Goal: Information Seeking & Learning: Check status

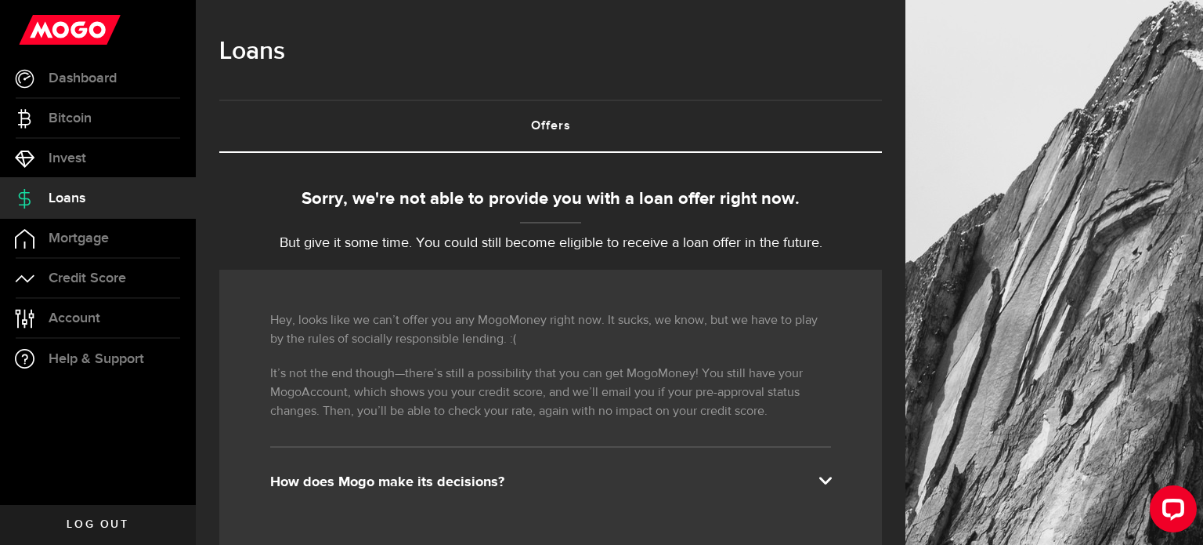
click at [653, 244] on p "But give it some time. You could still become eligible to receive a loan offer …" at bounding box center [550, 243] width 663 height 21
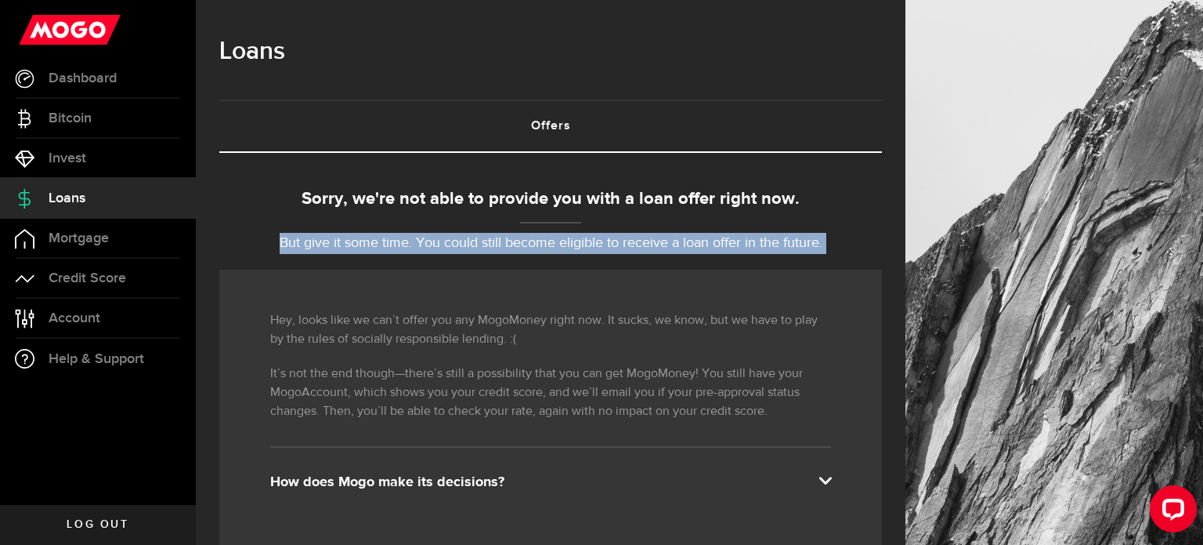
click at [653, 244] on p "But give it some time. You could still become eligible to receive a loan offer …" at bounding box center [550, 243] width 663 height 21
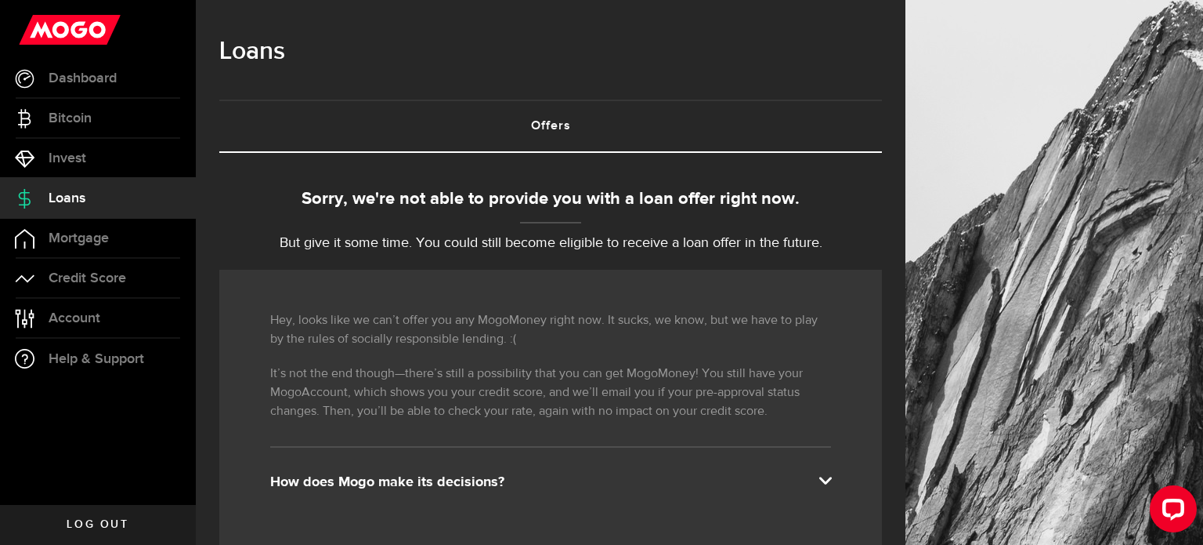
click at [513, 331] on p "Hey, looks like we can’t offer you any MogoMoney right now. It sucks, we know, …" at bounding box center [550, 330] width 561 height 38
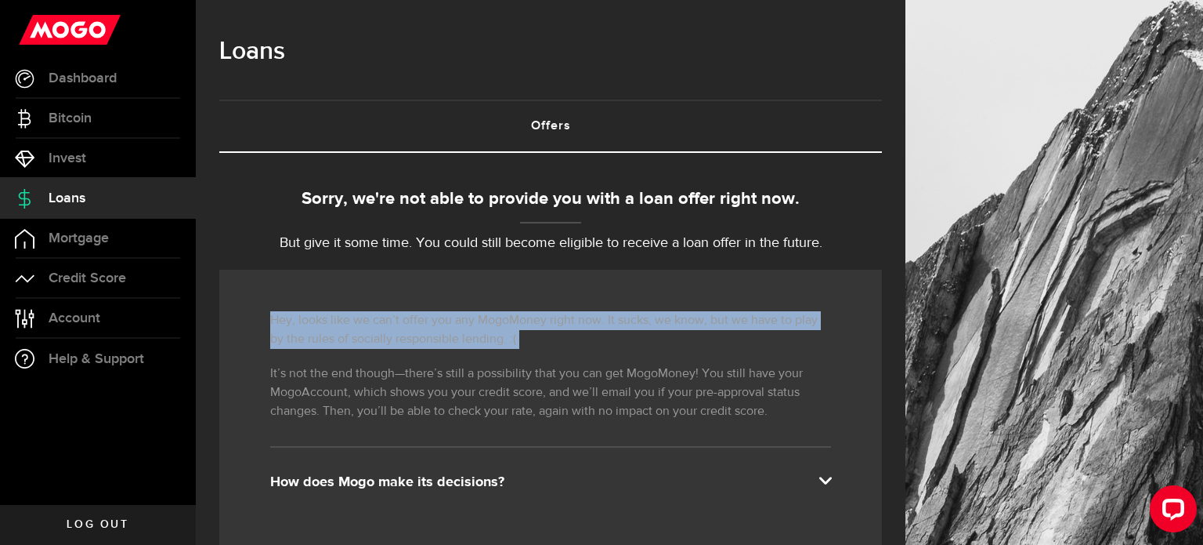
click at [513, 331] on p "Hey, looks like we can’t offer you any MogoMoney right now. It sucks, we know, …" at bounding box center [550, 330] width 561 height 38
